Goal: Navigation & Orientation: Find specific page/section

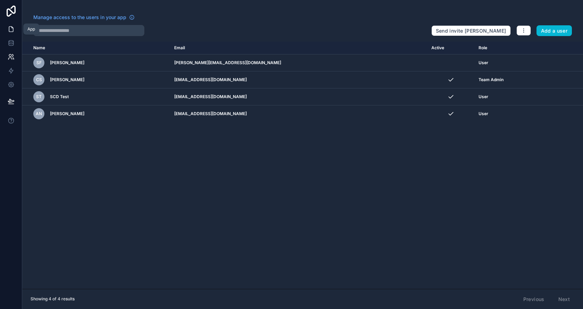
click at [9, 32] on icon at bounding box center [11, 29] width 4 height 5
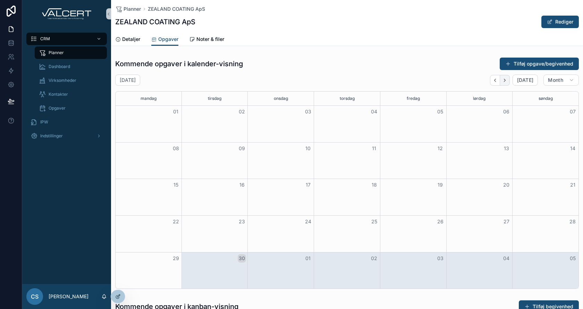
click at [506, 80] on icon "Next" at bounding box center [504, 80] width 5 height 5
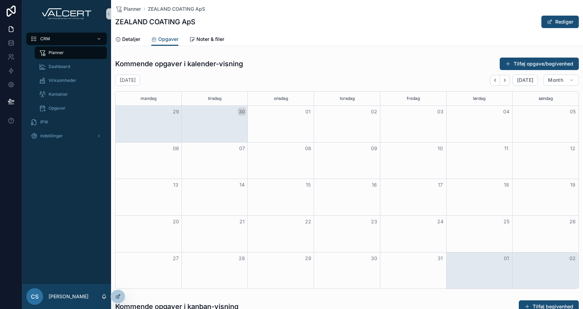
click at [506, 80] on icon "Next" at bounding box center [504, 80] width 5 height 5
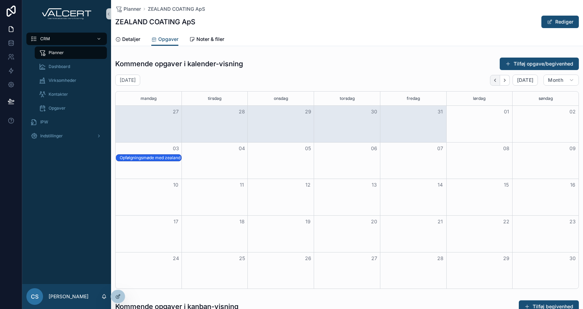
click at [500, 77] on button "Back" at bounding box center [495, 80] width 10 height 11
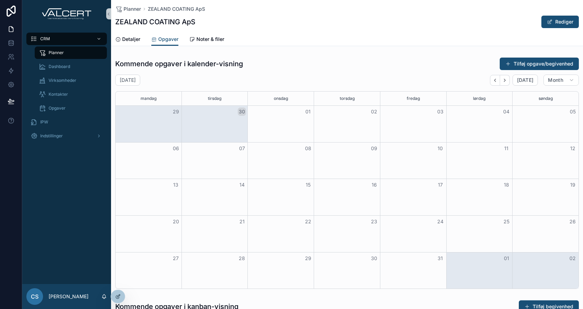
click at [500, 77] on button "Back" at bounding box center [495, 80] width 10 height 11
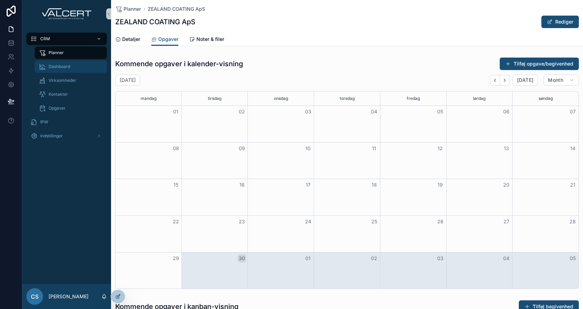
click at [78, 61] on div "Dashboard" at bounding box center [71, 66] width 64 height 11
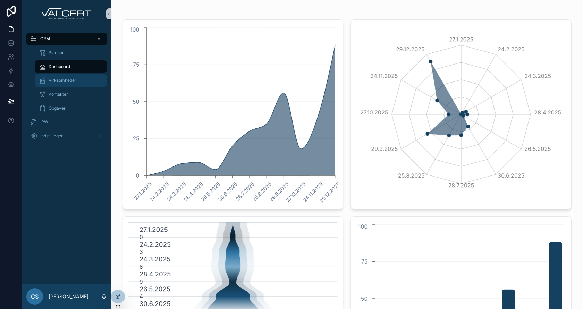
click at [69, 78] on span "Virksomheder" at bounding box center [63, 81] width 28 height 6
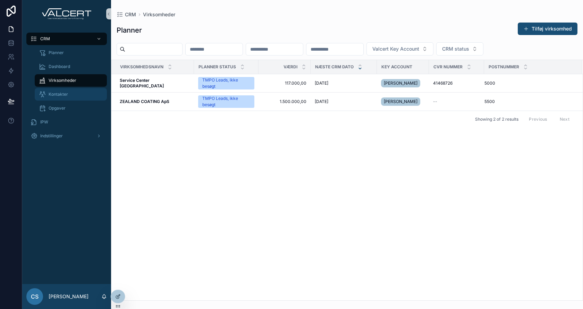
click at [68, 88] on link "Kontakter" at bounding box center [71, 94] width 72 height 12
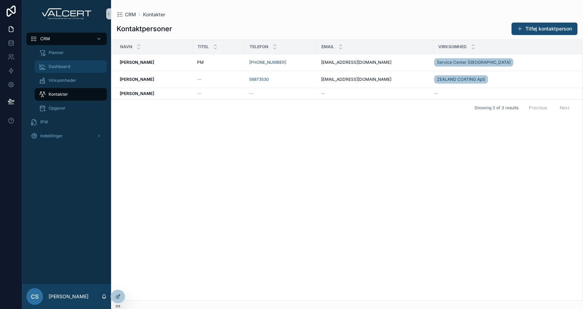
click at [68, 72] on div "Dashboard" at bounding box center [71, 66] width 64 height 11
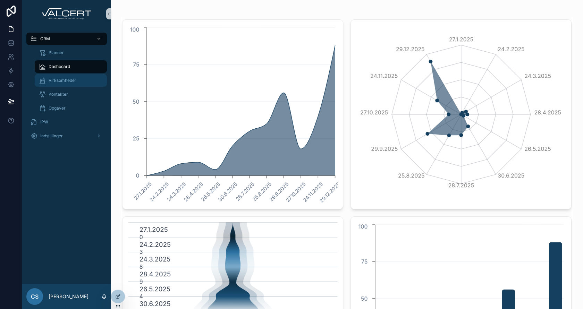
click at [66, 83] on span "Virksomheder" at bounding box center [63, 81] width 28 height 6
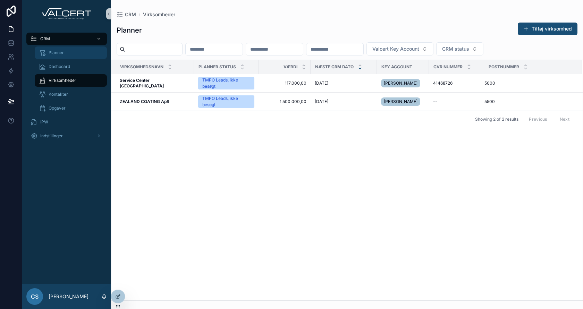
click at [47, 50] on div "Planner" at bounding box center [71, 52] width 64 height 11
